Goal: Find specific page/section: Find specific page/section

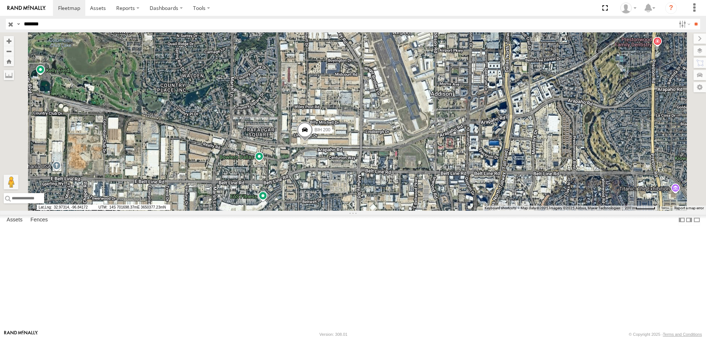
select select "**********"
click at [442, 14] on section at bounding box center [378, 8] width 651 height 16
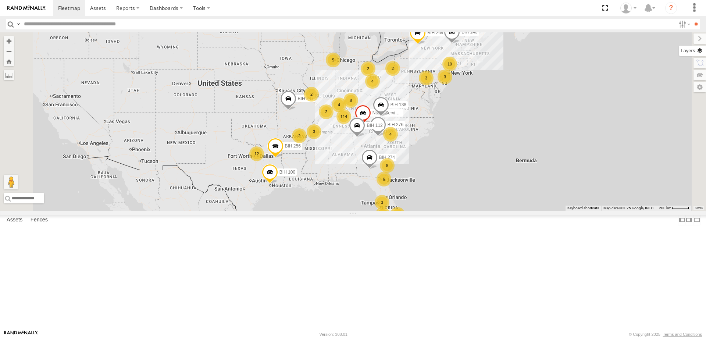
click at [697, 54] on label at bounding box center [692, 51] width 27 height 10
click at [0, 0] on span "Basemaps" at bounding box center [0, 0] width 0 height 0
click at [0, 0] on span "Satellite + Roadmap" at bounding box center [0, 0] width 0 height 0
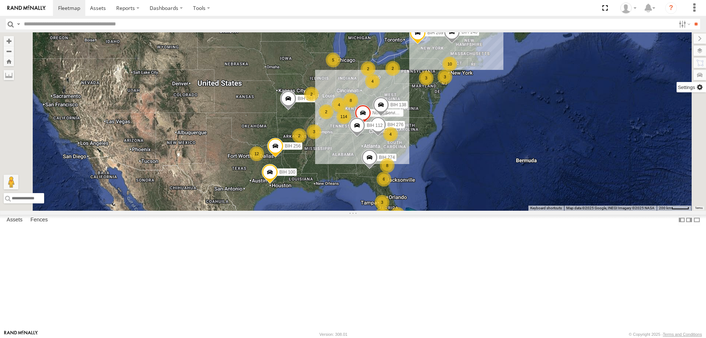
click at [677, 89] on label at bounding box center [691, 87] width 29 height 10
click at [0, 0] on span "Show Mouse Coordinates" at bounding box center [0, 0] width 0 height 0
click at [681, 43] on label at bounding box center [693, 38] width 25 height 10
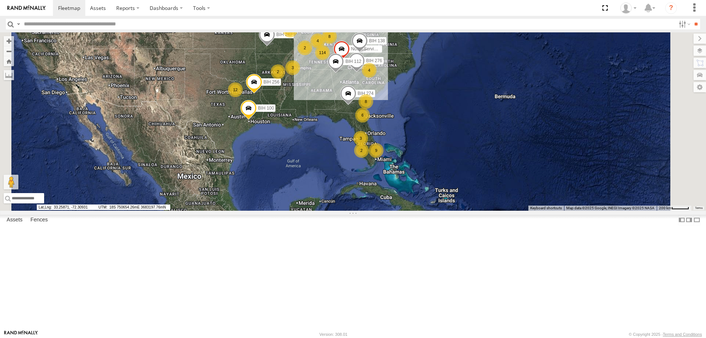
drag, startPoint x: 555, startPoint y: 210, endPoint x: 534, endPoint y: 146, distance: 68.3
click at [534, 146] on div "114 4 2 8 9 8 10 3 3 BIH 276 4 6 12 BIH 274 Not in Service [GEOGRAPHIC_DATA] 3 …" at bounding box center [353, 121] width 706 height 178
click at [424, 8] on section at bounding box center [378, 8] width 651 height 16
click at [448, 9] on section at bounding box center [378, 8] width 651 height 16
